Goal: Task Accomplishment & Management: Manage account settings

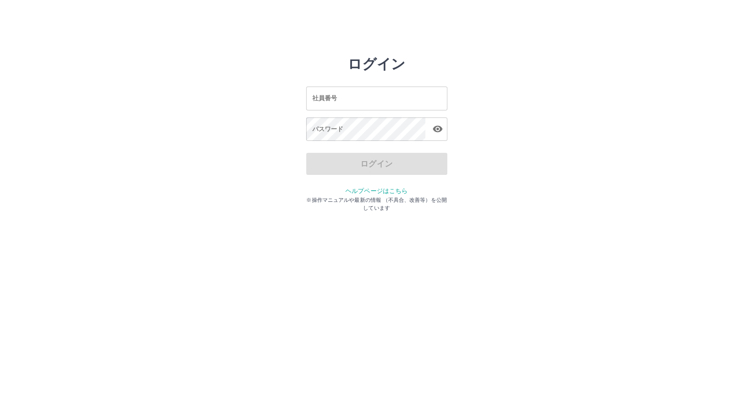
click at [339, 103] on input "社員番号" at bounding box center [376, 97] width 141 height 23
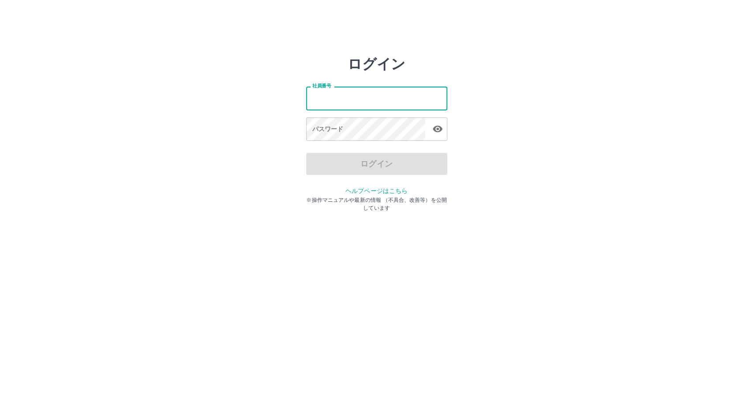
type input "*******"
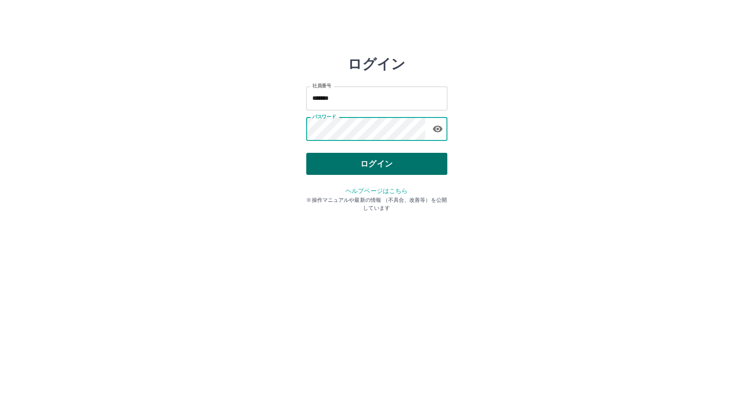
click at [363, 170] on button "ログイン" at bounding box center [376, 164] width 141 height 22
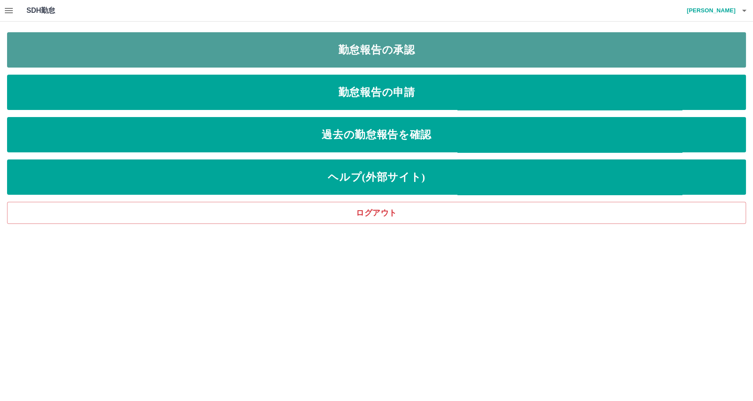
click at [146, 61] on link "勤怠報告の承認" at bounding box center [376, 49] width 739 height 35
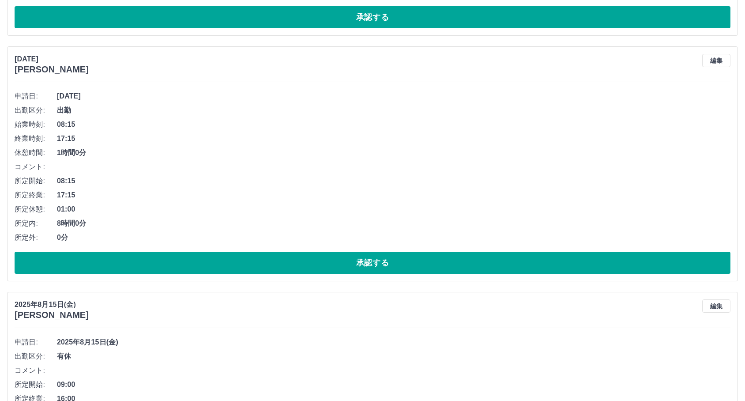
scroll to position [2477, 0]
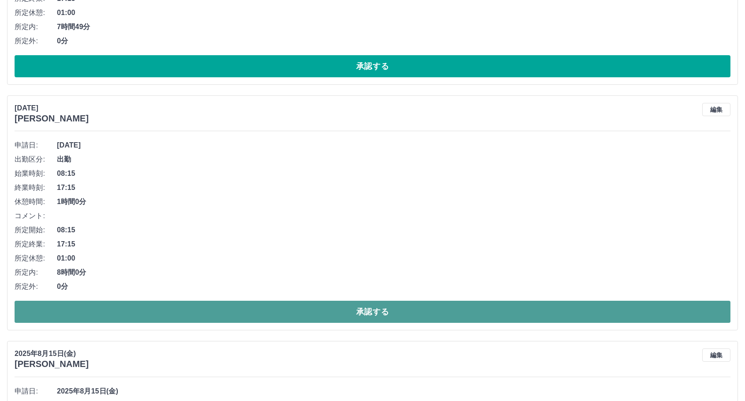
click at [188, 307] on button "承認する" at bounding box center [373, 311] width 716 height 22
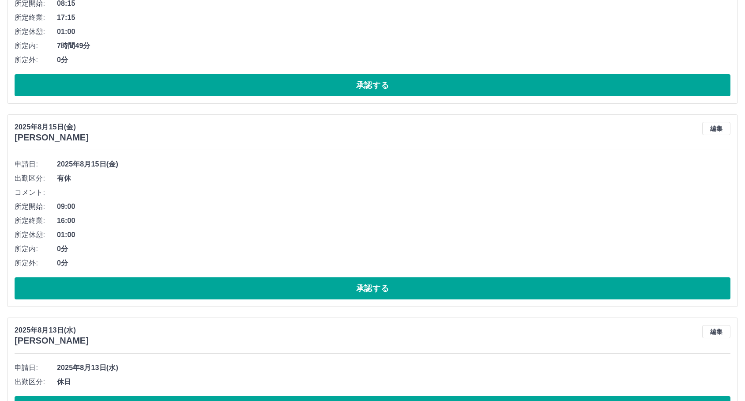
scroll to position [2448, 0]
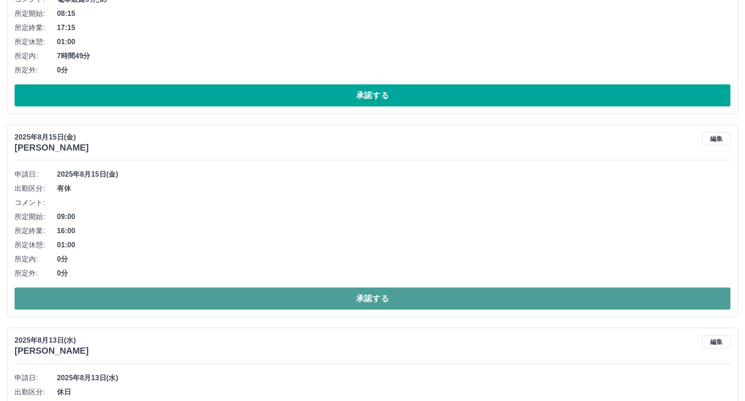
click at [239, 297] on button "承認する" at bounding box center [373, 298] width 716 height 22
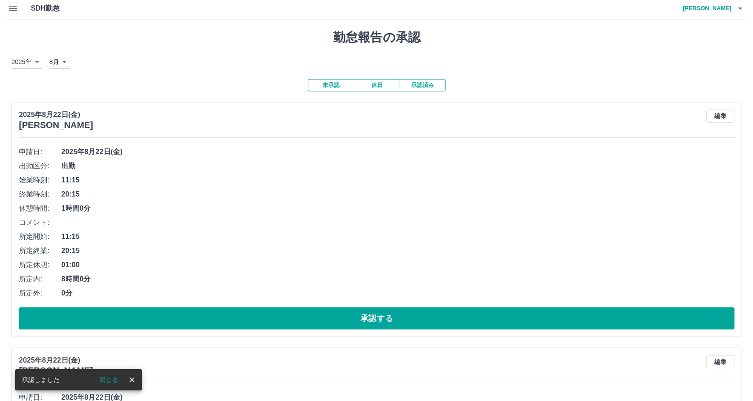
scroll to position [0, 0]
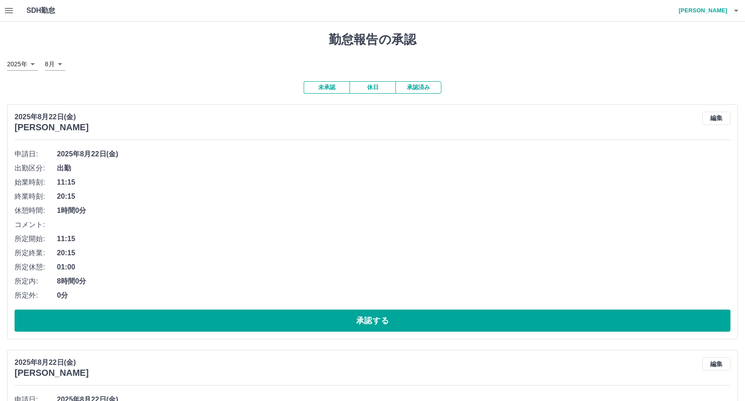
click at [727, 17] on h4 "植木　徹" at bounding box center [700, 10] width 53 height 21
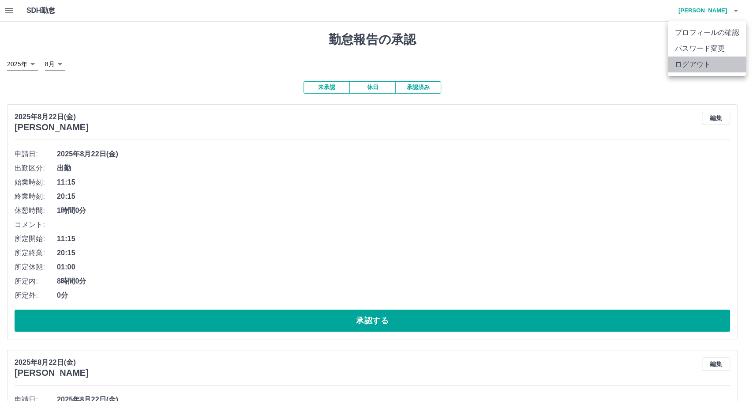
click at [695, 65] on li "ログアウト" at bounding box center [707, 64] width 78 height 16
